Goal: Use online tool/utility: Utilize a website feature to perform a specific function

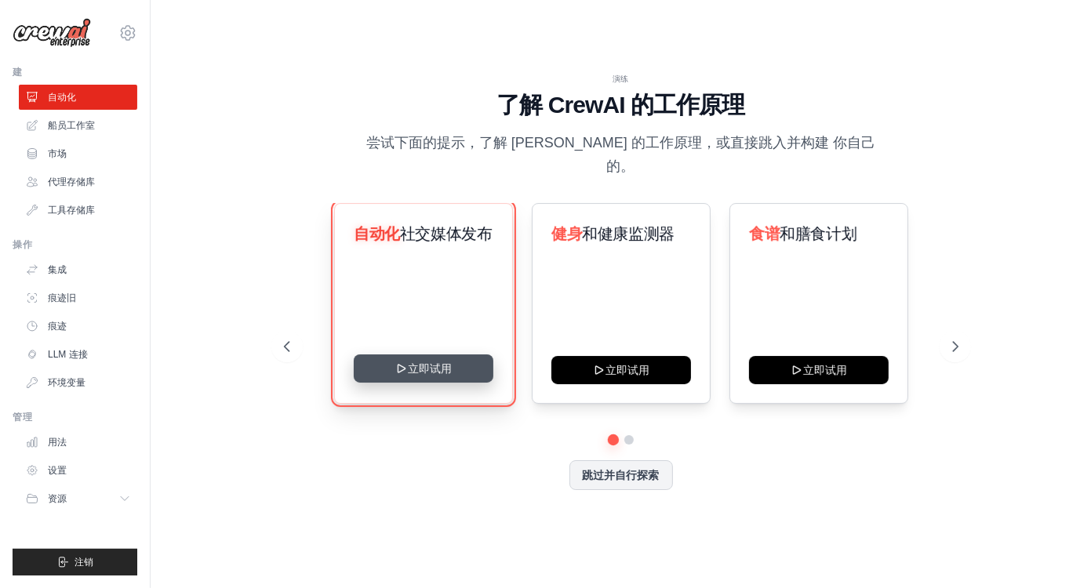
click at [441, 357] on button "立即试用" at bounding box center [424, 368] width 140 height 28
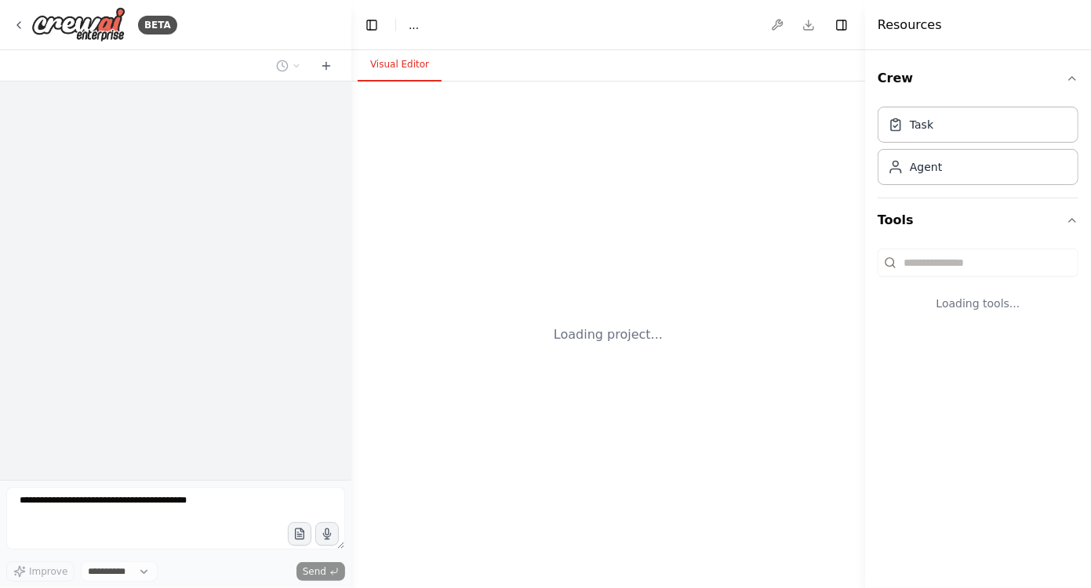
select select "****"
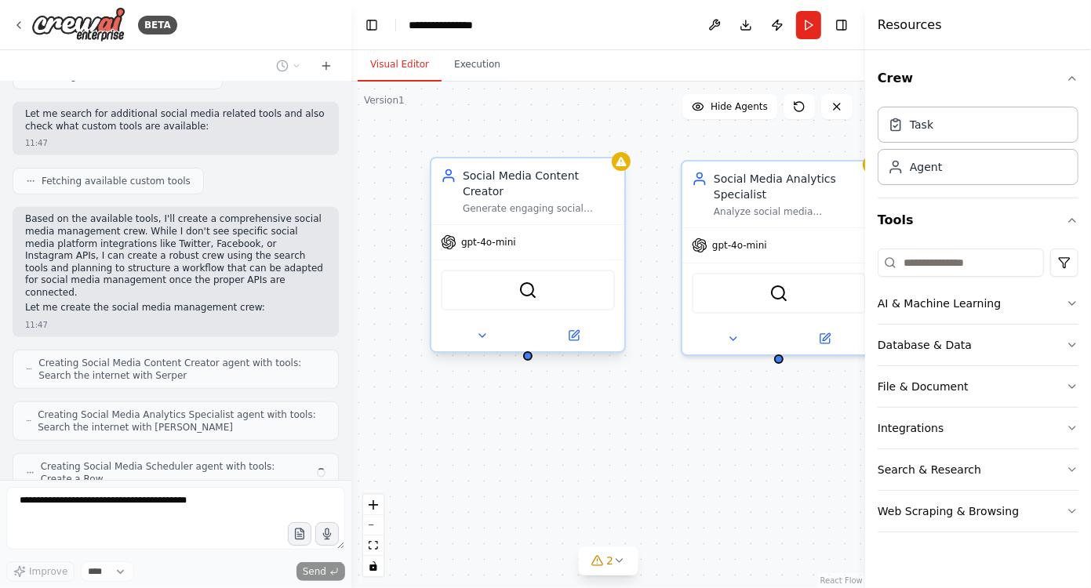
scroll to position [740, 0]
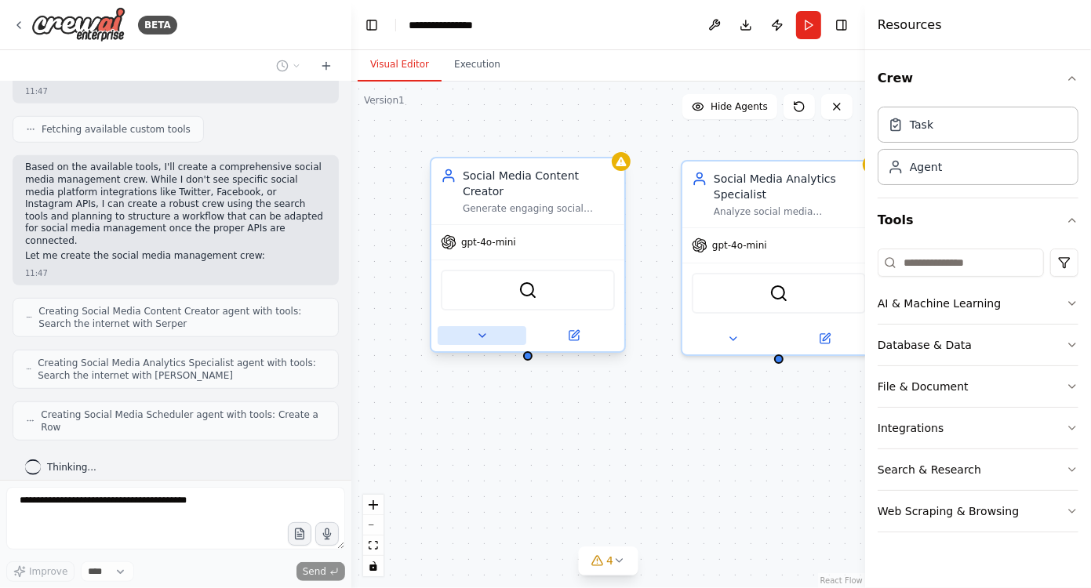
click at [484, 339] on icon at bounding box center [482, 335] width 13 height 13
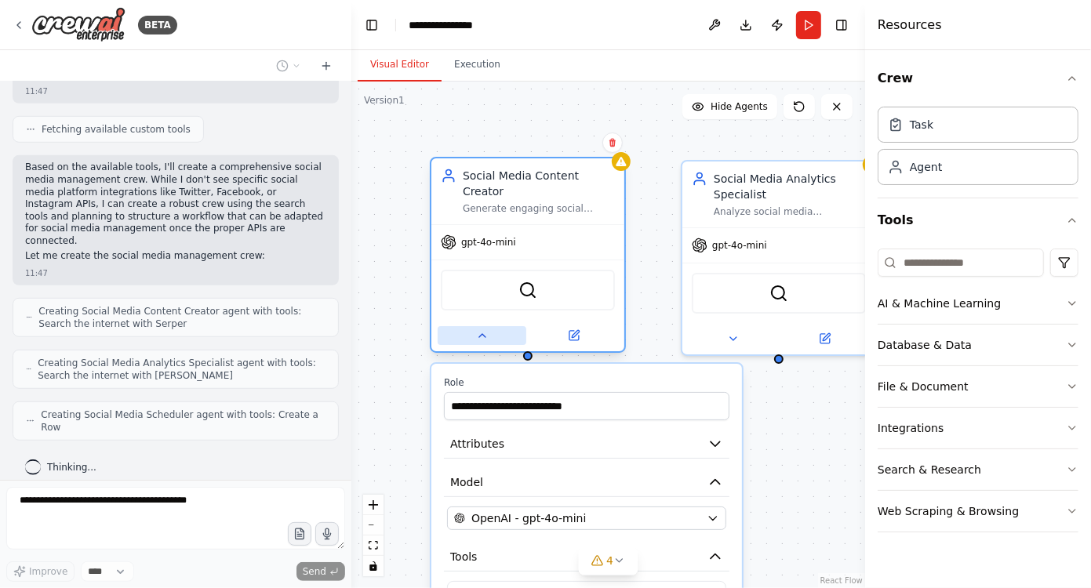
click at [484, 339] on icon at bounding box center [482, 335] width 13 height 13
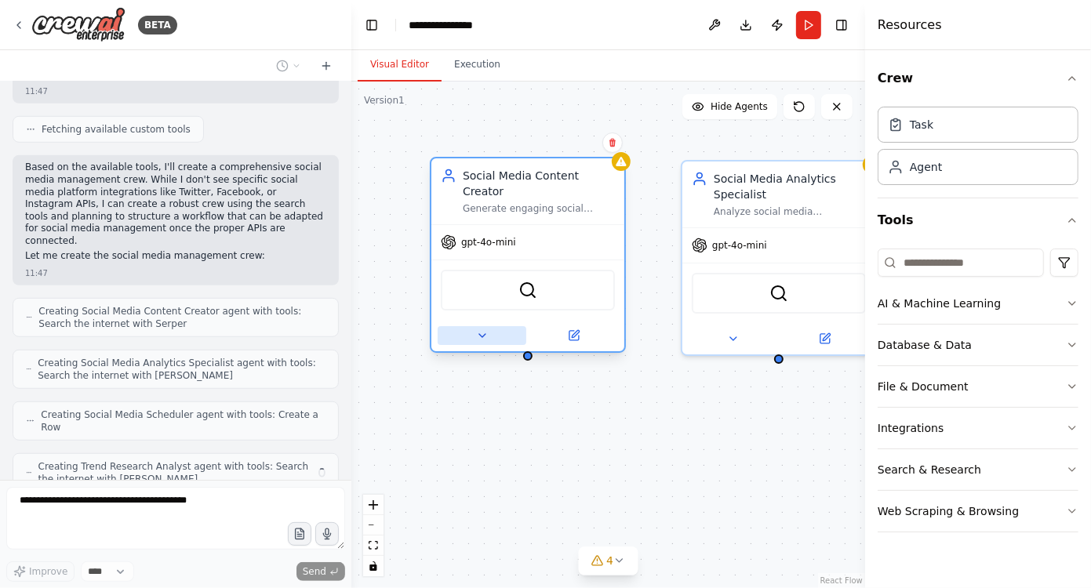
scroll to position [792, 0]
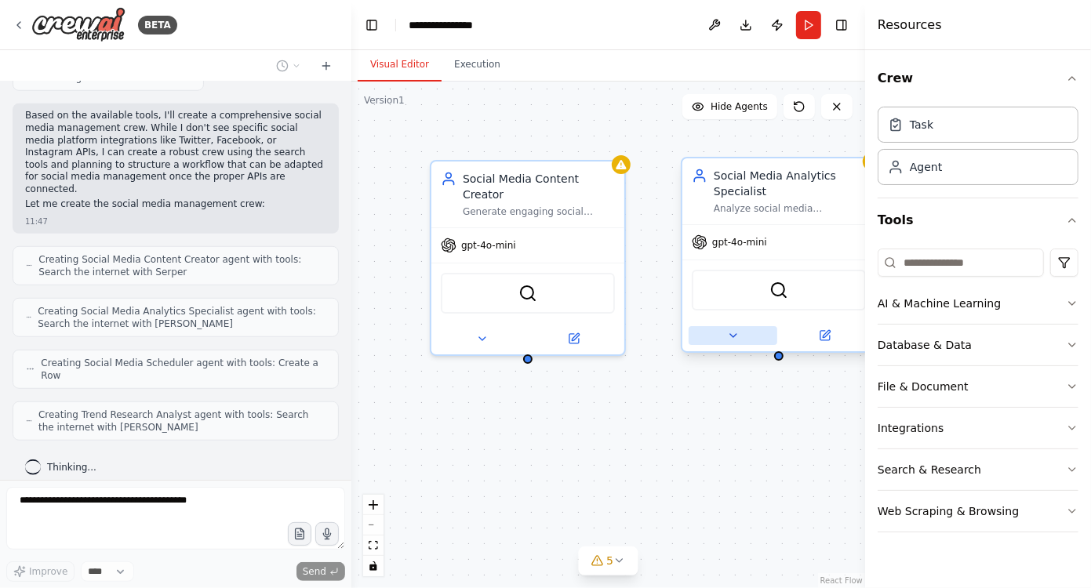
click at [732, 343] on button at bounding box center [733, 335] width 89 height 19
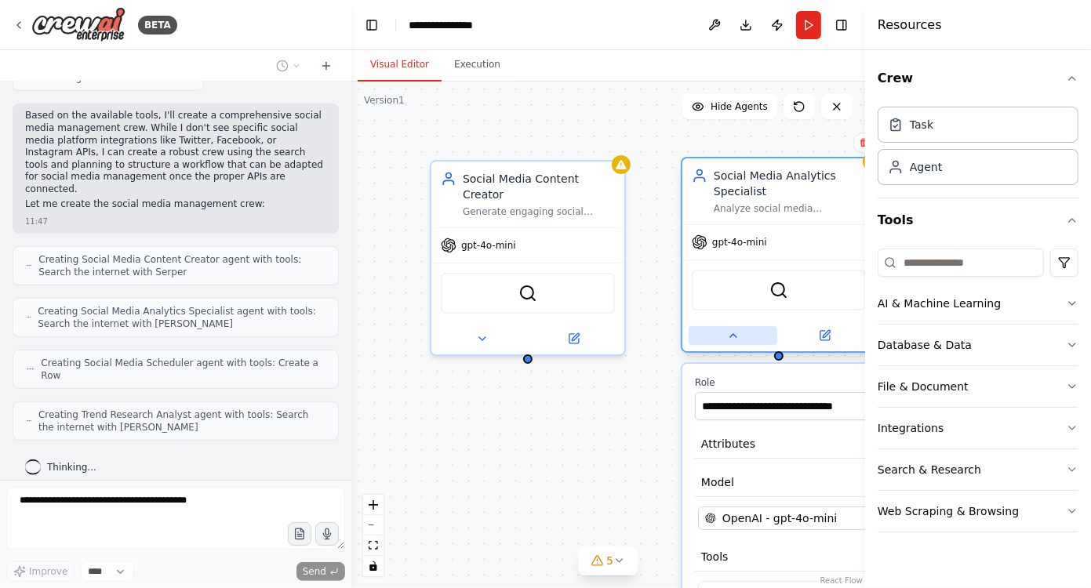
click at [732, 343] on button at bounding box center [733, 335] width 89 height 19
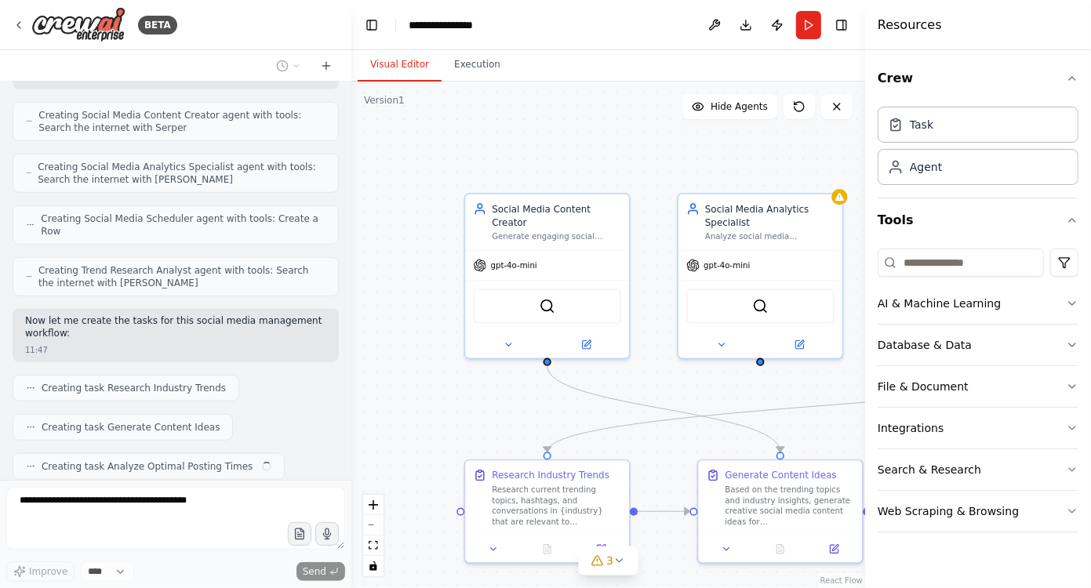
scroll to position [976, 0]
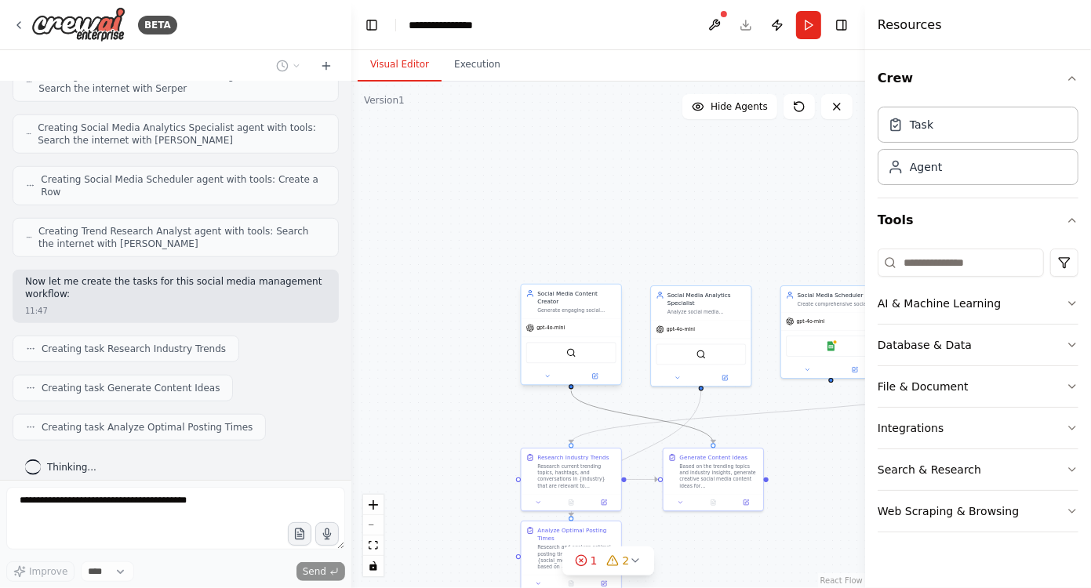
drag, startPoint x: 637, startPoint y: 418, endPoint x: 523, endPoint y: 345, distance: 135.1
click at [523, 345] on div ".deletable-edge-delete-btn { width: 20px; height: 20px; border: 0px solid #ffff…" at bounding box center [613, 376] width 266 height 262
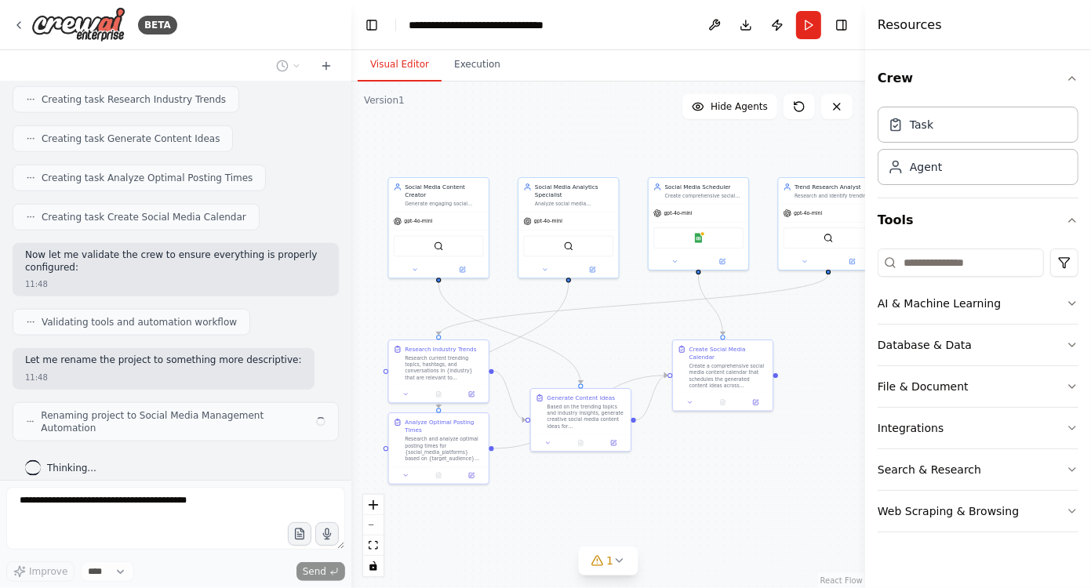
scroll to position [1212, 0]
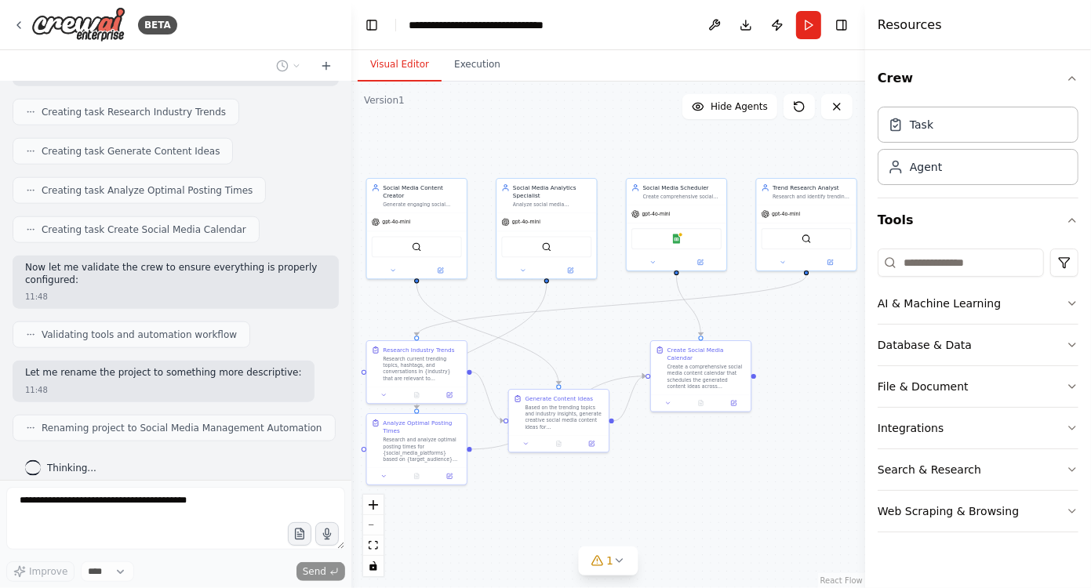
drag, startPoint x: 637, startPoint y: 258, endPoint x: 482, endPoint y: 151, distance: 188.2
click at [482, 151] on div ".deletable-edge-delete-btn { width: 20px; height: 20px; border: 0px solid #ffff…" at bounding box center [608, 335] width 514 height 507
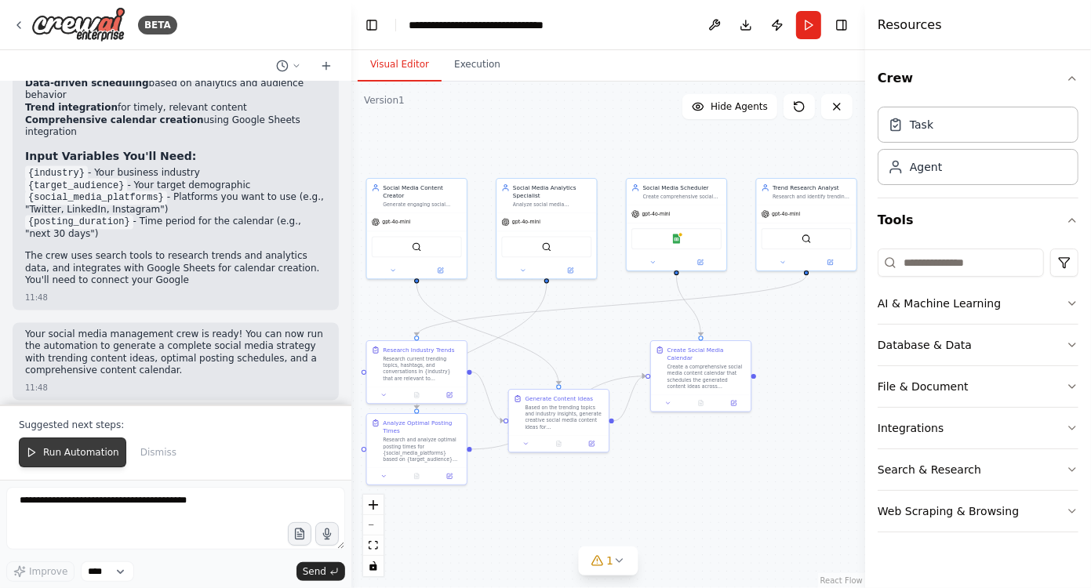
click at [63, 453] on span "Run Automation" at bounding box center [81, 452] width 76 height 13
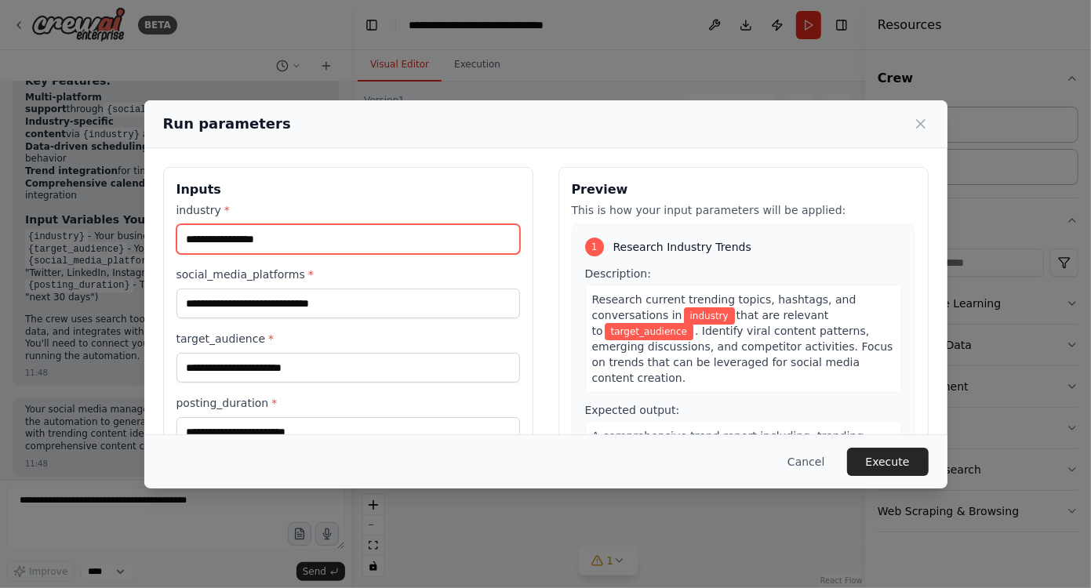
click at [376, 250] on input "industry *" at bounding box center [348, 239] width 344 height 30
type input "*"
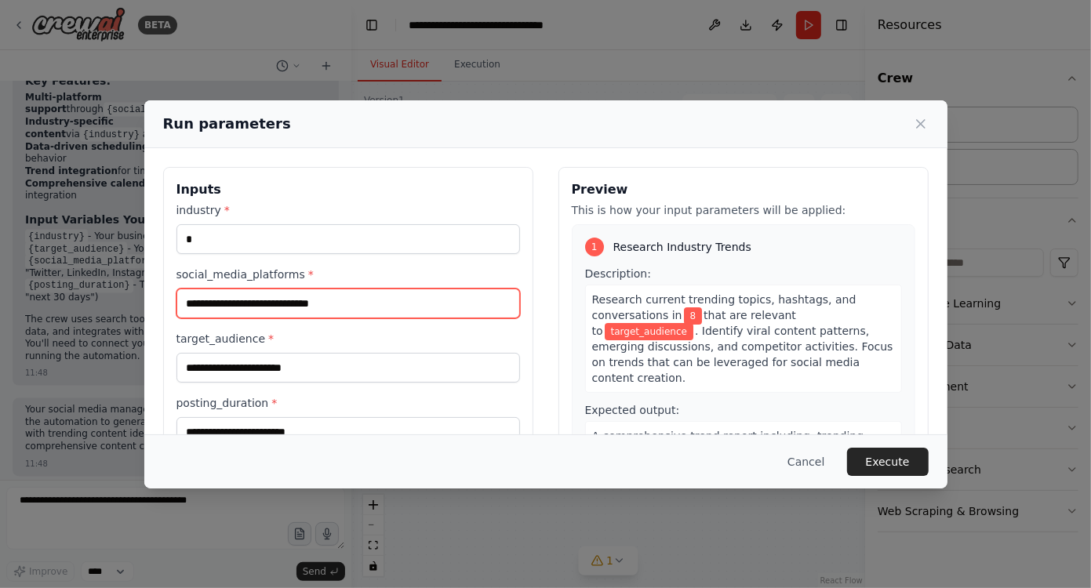
click at [343, 298] on input "social_media_platforms *" at bounding box center [348, 304] width 344 height 30
type input "**"
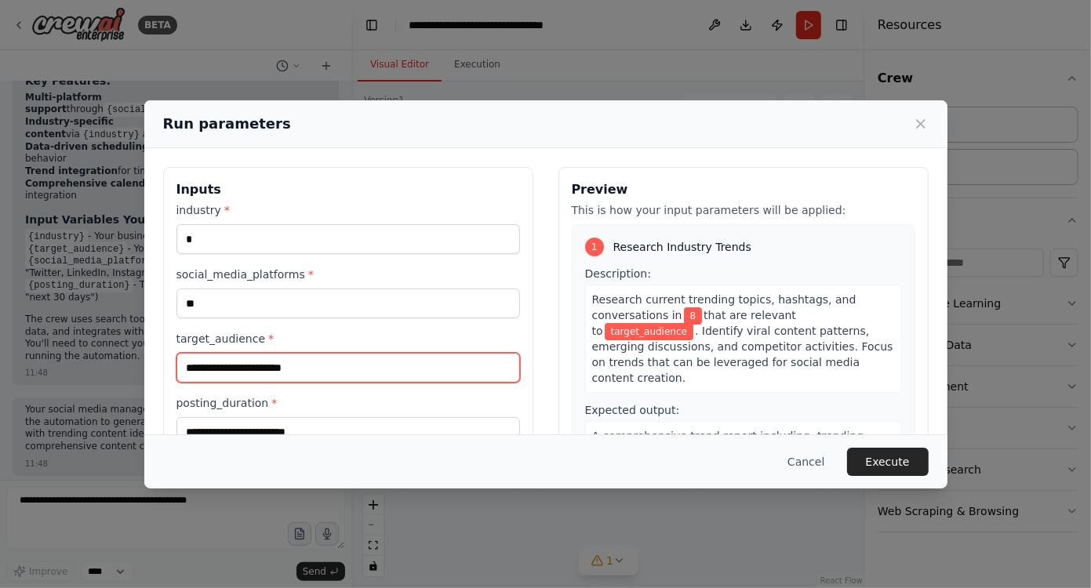
click at [323, 369] on input "target_audience *" at bounding box center [348, 368] width 344 height 30
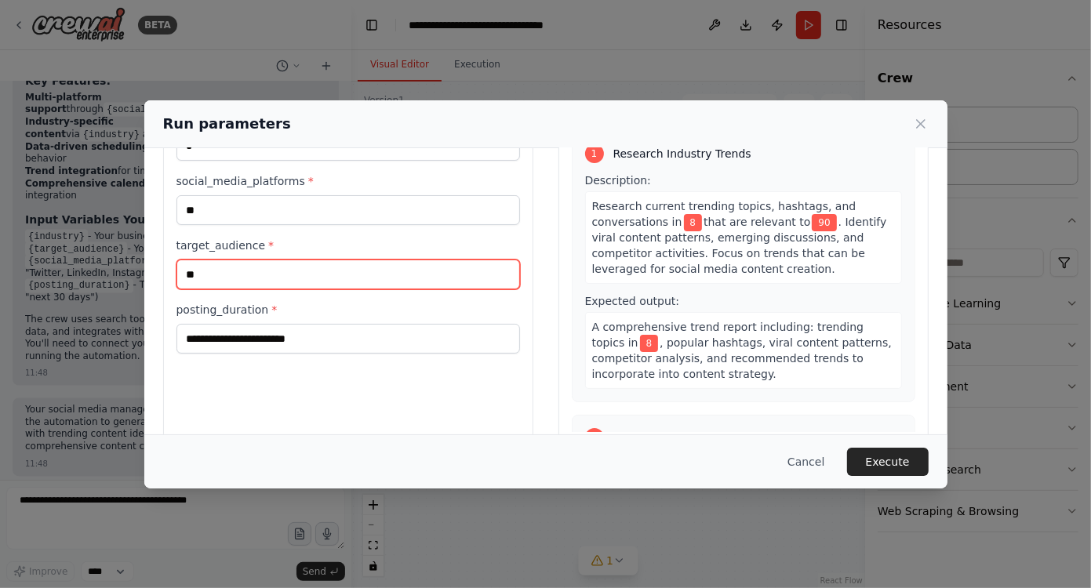
scroll to position [96, 0]
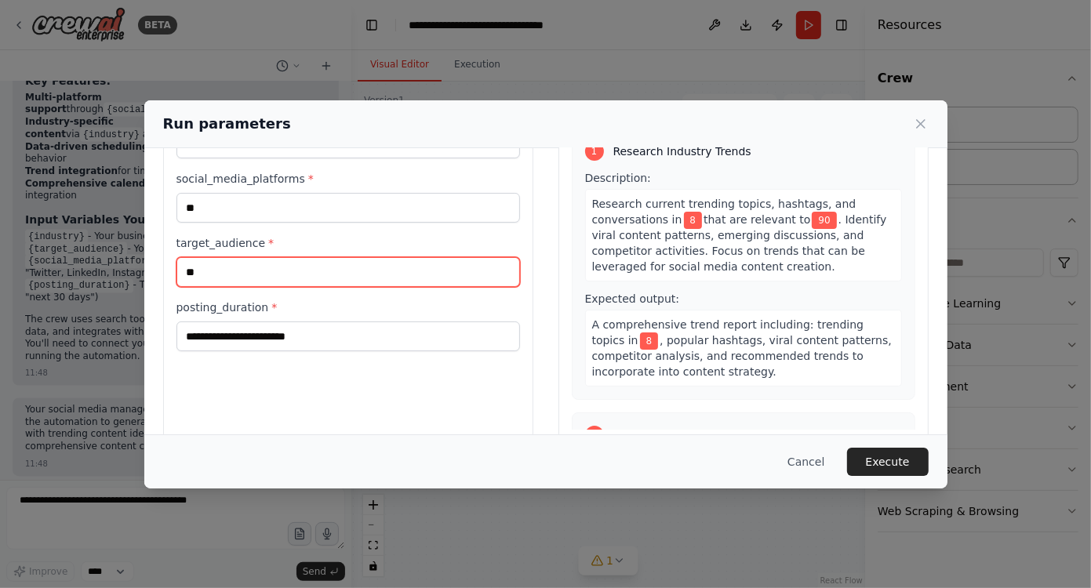
type input "**"
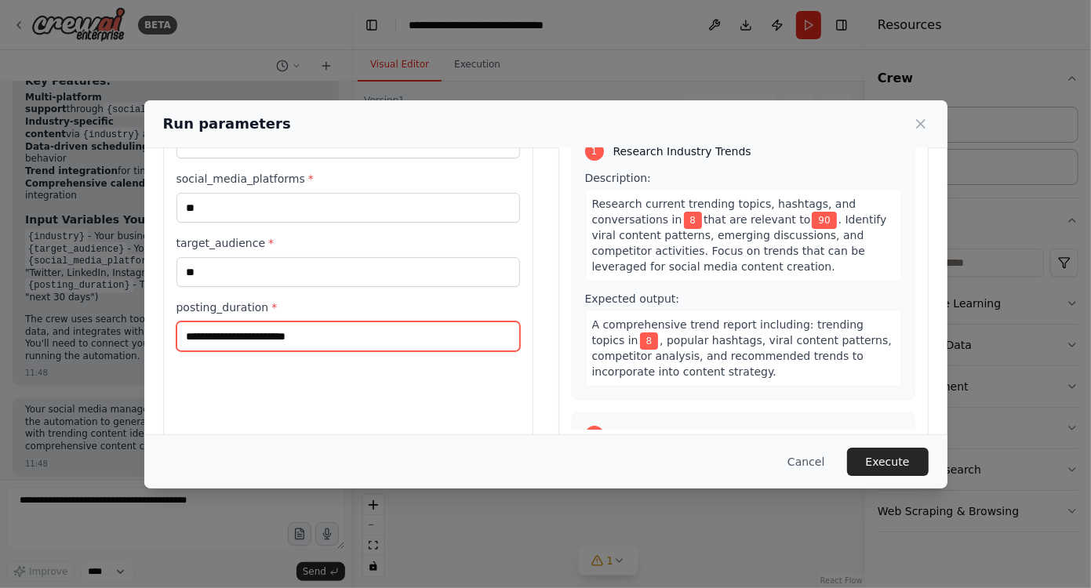
click at [321, 348] on input "posting_duration *" at bounding box center [348, 337] width 344 height 30
type input "*"
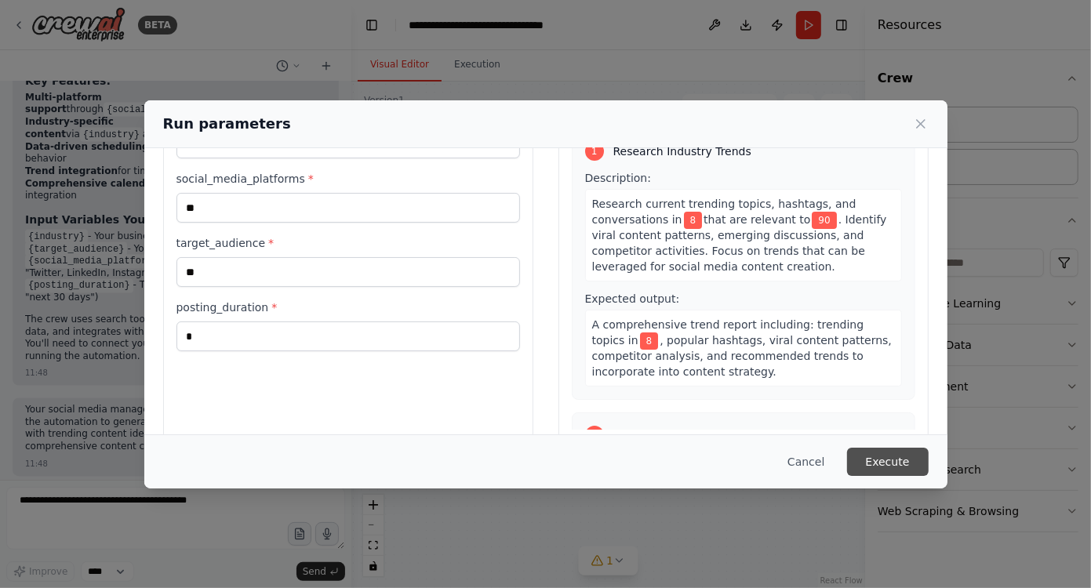
click at [870, 458] on button "Execute" at bounding box center [888, 462] width 82 height 28
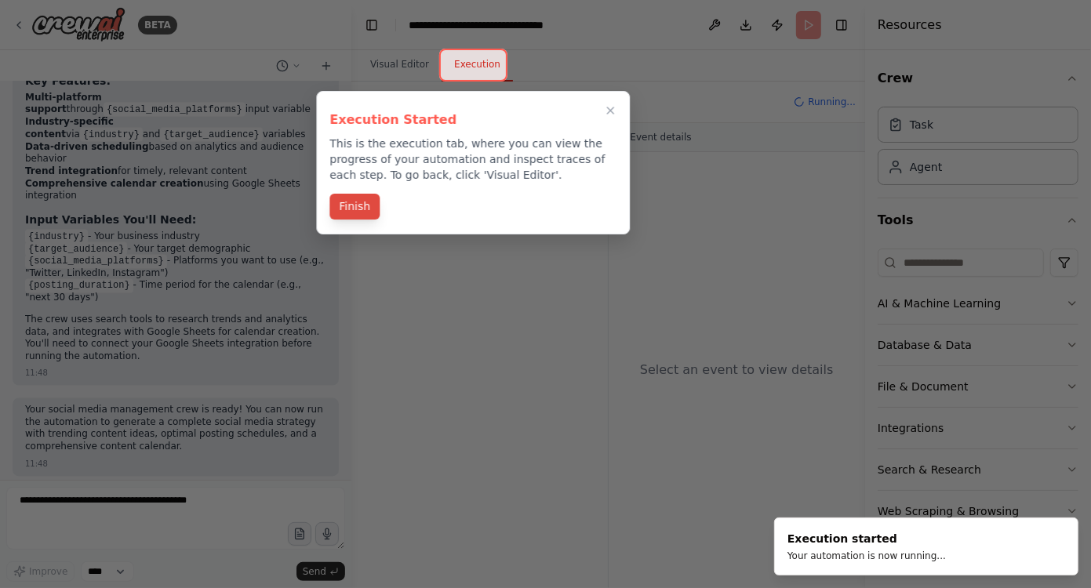
click at [361, 209] on button "Finish" at bounding box center [354, 207] width 50 height 26
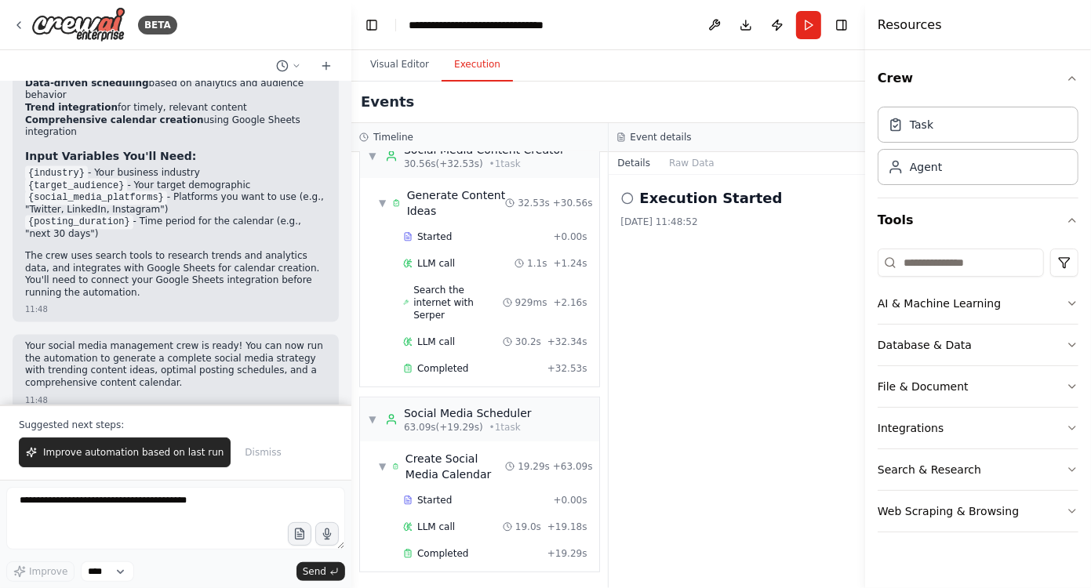
scroll to position [1980, 0]
